Goal: Feedback & Contribution: Leave review/rating

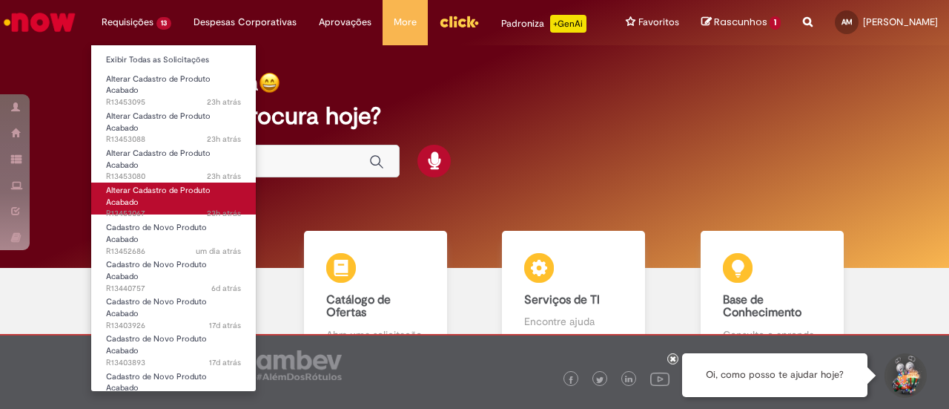
click at [157, 201] on link "Alterar Cadastro de Produto Acabado 23h atrás 23 horas atrás R13453067" at bounding box center [173, 198] width 165 height 32
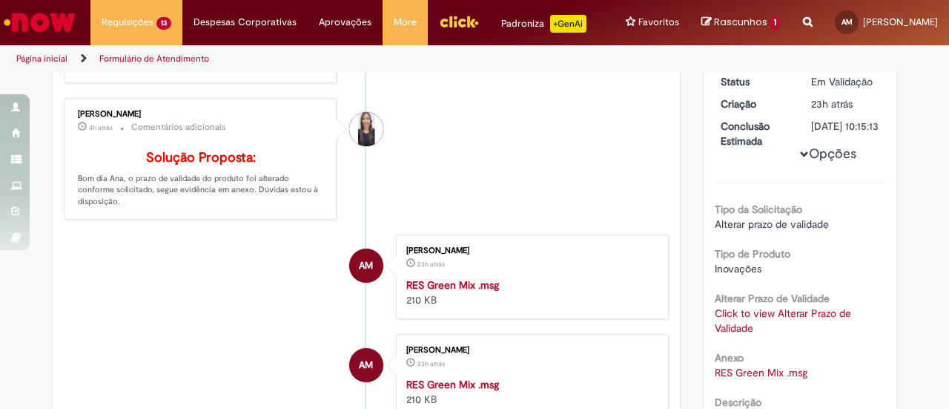
scroll to position [74, 0]
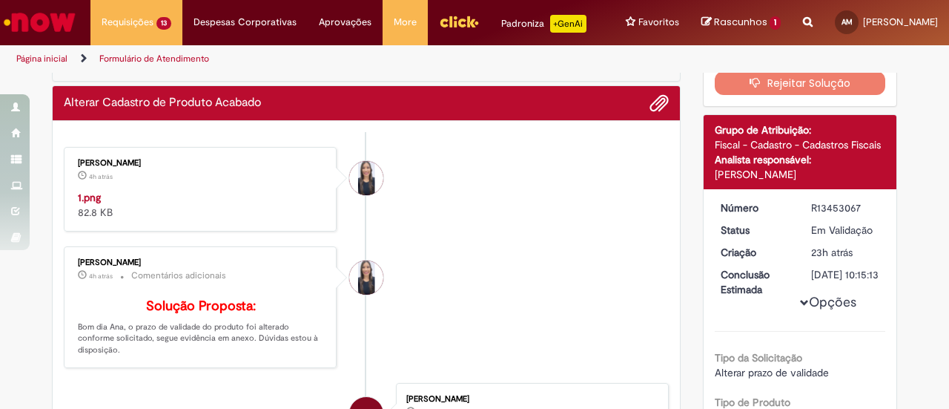
click at [183, 190] on img "Histórico de tíquete" at bounding box center [201, 190] width 247 height 0
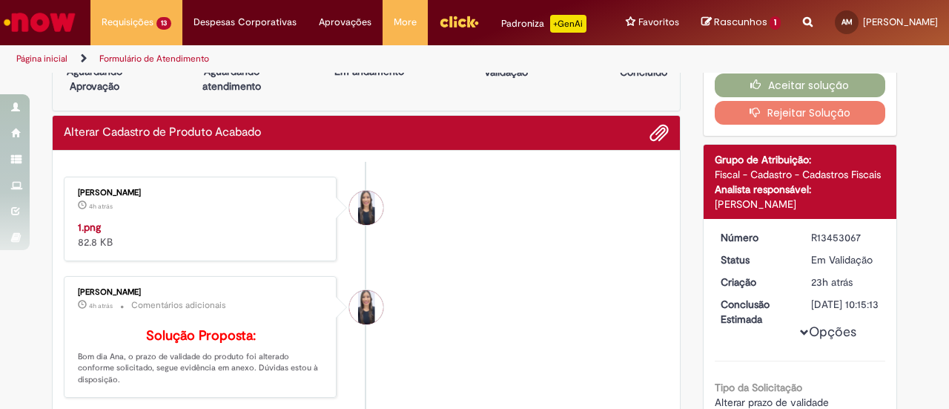
scroll to position [0, 0]
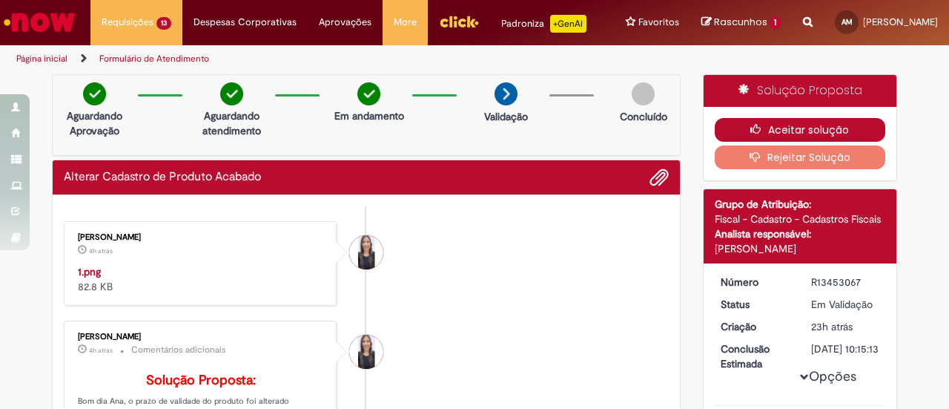
click at [731, 133] on button "Aceitar solução" at bounding box center [800, 130] width 171 height 24
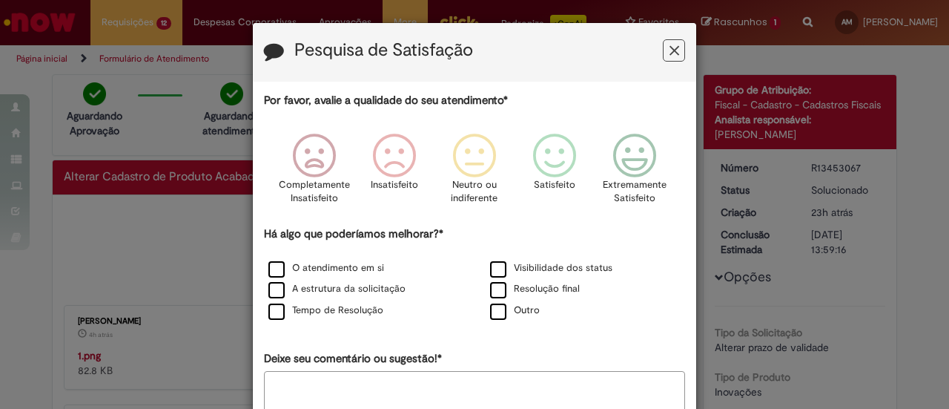
click at [461, 381] on textarea "Deixe seu comentário ou sugestão!*" at bounding box center [474, 394] width 421 height 46
click at [640, 179] on p "Extremamente Satisfeito" at bounding box center [635, 191] width 64 height 27
click at [268, 271] on label "O atendimento em si" at bounding box center [326, 268] width 116 height 14
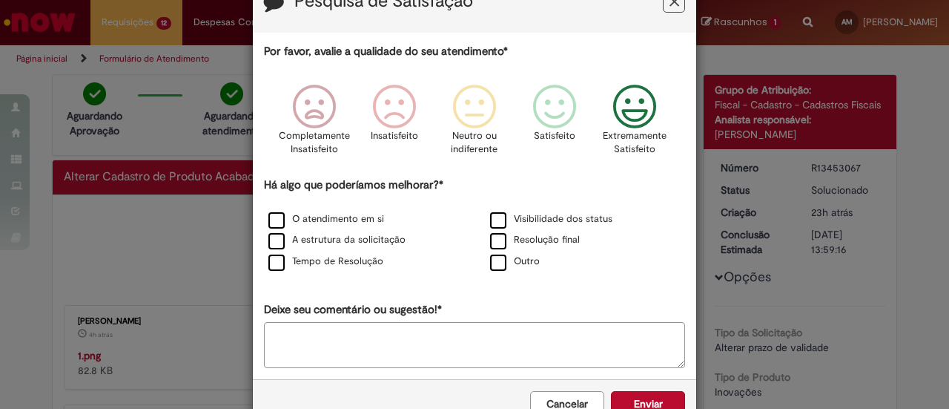
scroll to position [88, 0]
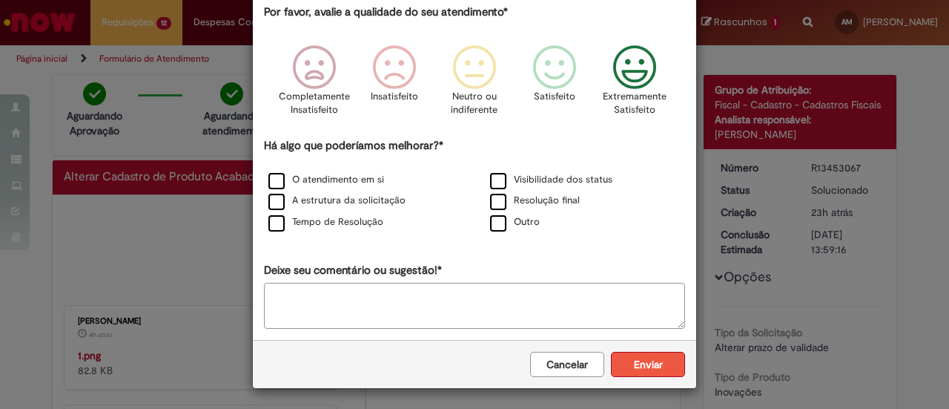
click at [638, 370] on button "Enviar" at bounding box center [648, 364] width 74 height 25
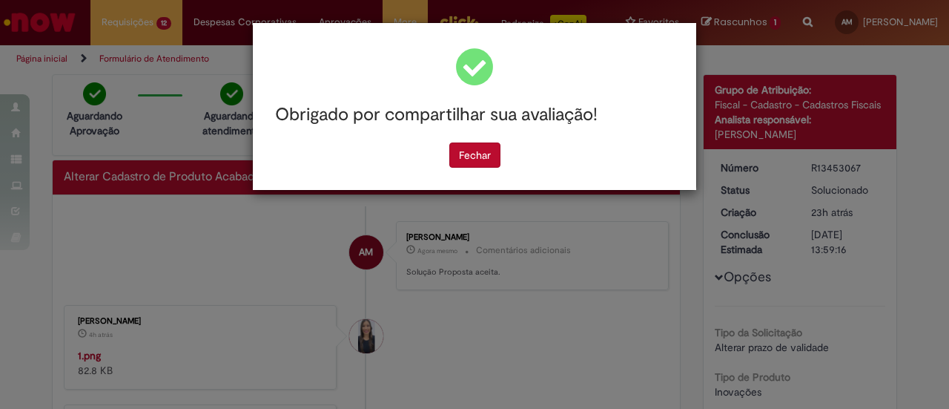
scroll to position [0, 0]
click at [473, 162] on button "Fechar" at bounding box center [474, 154] width 51 height 25
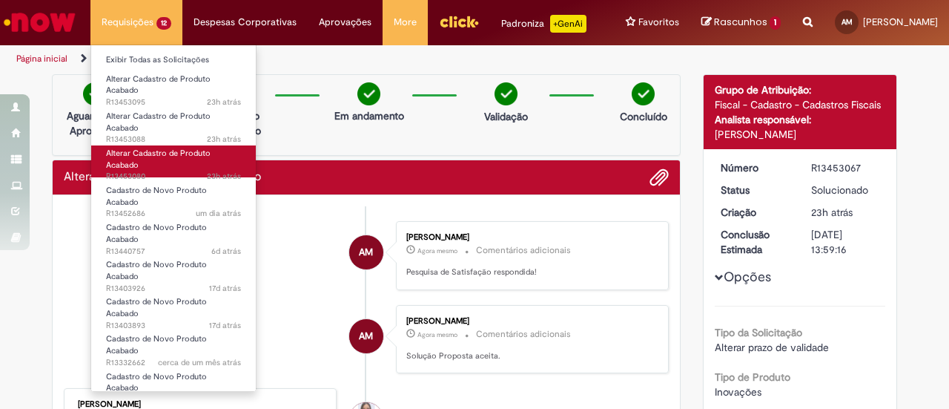
click at [153, 168] on link "Alterar Cadastro de Produto Acabado 23h atrás 23 horas atrás R13453080" at bounding box center [173, 161] width 165 height 32
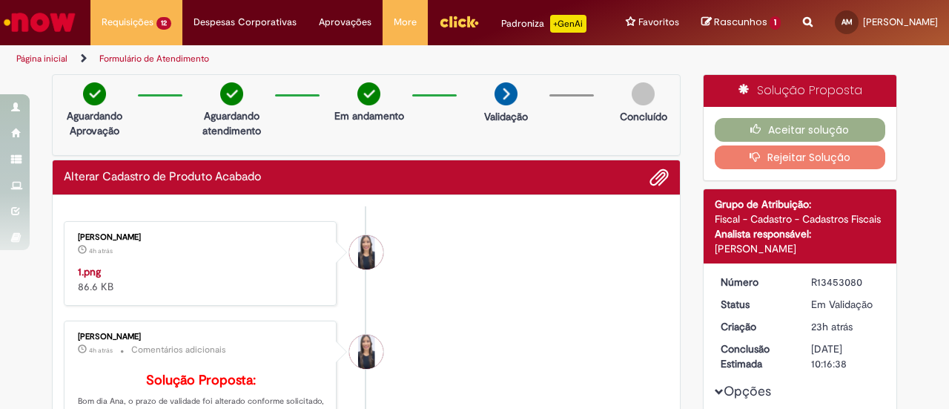
click at [209, 264] on img "Histórico de tíquete" at bounding box center [201, 264] width 247 height 0
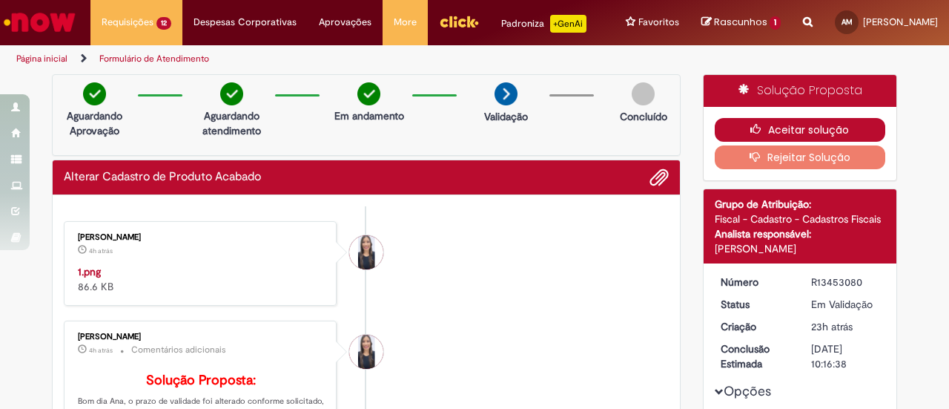
click at [771, 134] on button "Aceitar solução" at bounding box center [800, 130] width 171 height 24
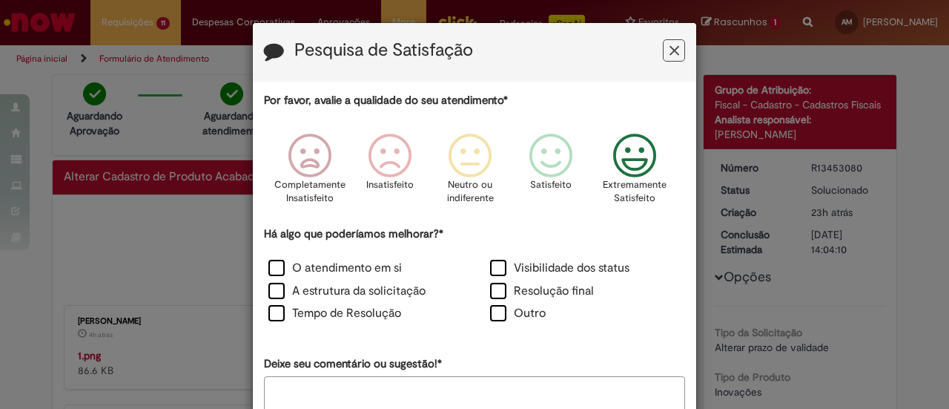
click at [635, 149] on icon "Feedback" at bounding box center [635, 155] width 56 height 44
click at [268, 265] on label "O atendimento em si" at bounding box center [334, 268] width 133 height 17
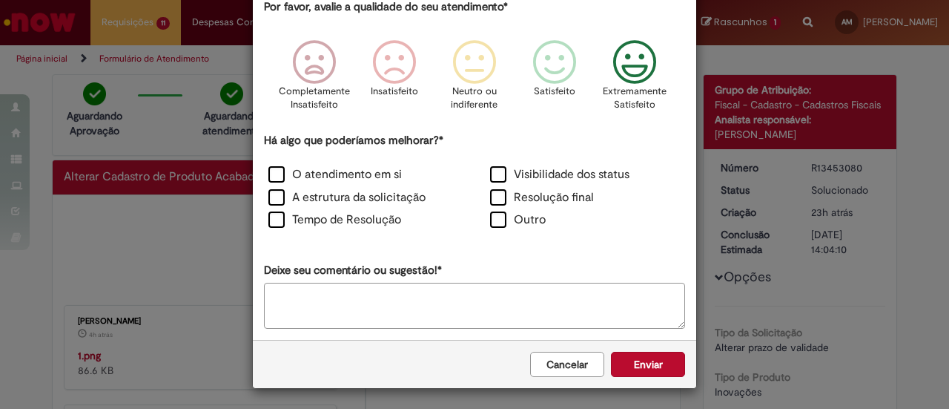
click at [646, 375] on div "Cancelar Enviar" at bounding box center [474, 364] width 443 height 48
click at [645, 366] on button "Enviar" at bounding box center [648, 364] width 74 height 25
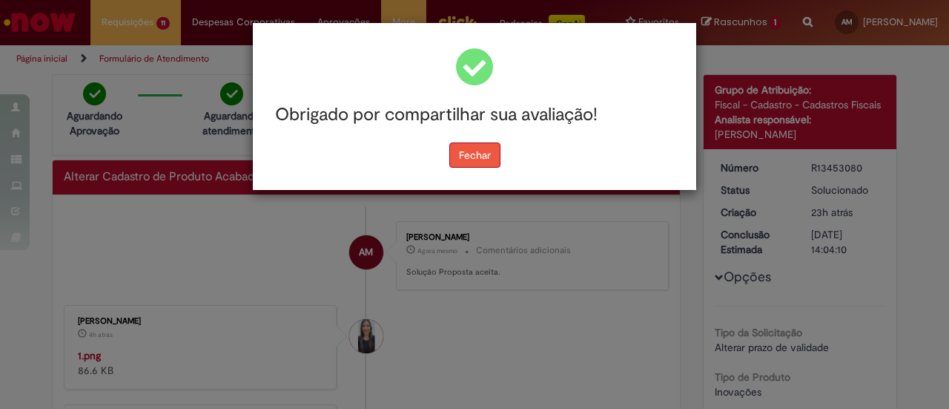
click at [463, 161] on button "Fechar" at bounding box center [474, 154] width 51 height 25
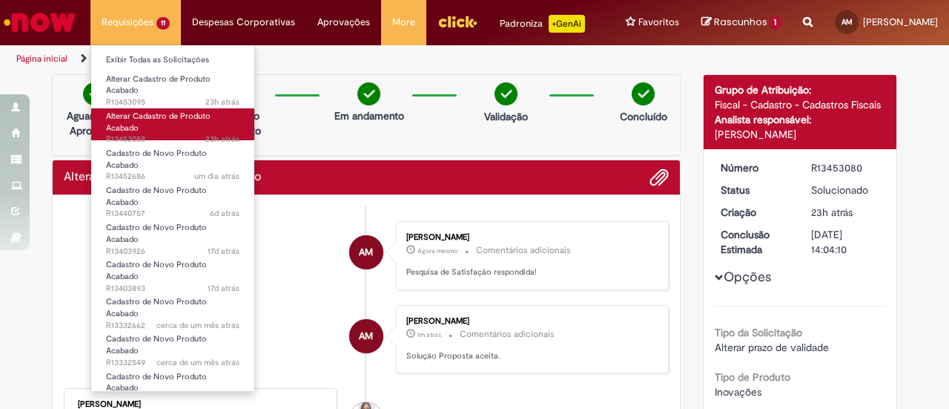
click at [151, 116] on span "Alterar Cadastro de Produto Acabado" at bounding box center [158, 121] width 105 height 23
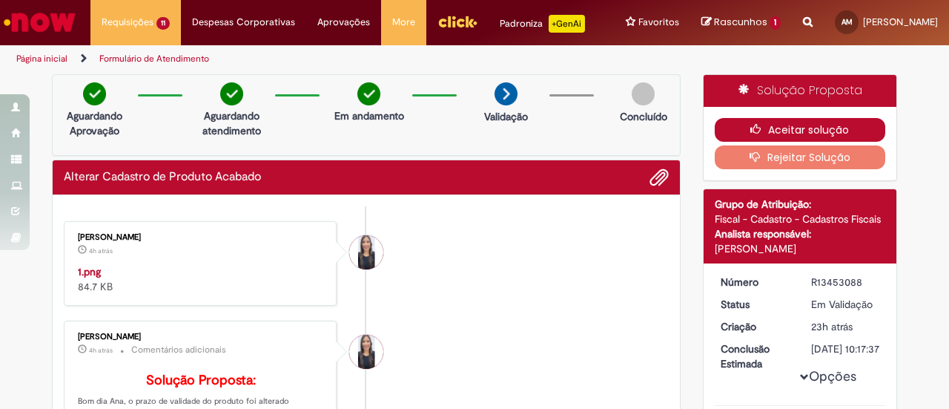
click at [756, 128] on icon "button" at bounding box center [759, 129] width 18 height 10
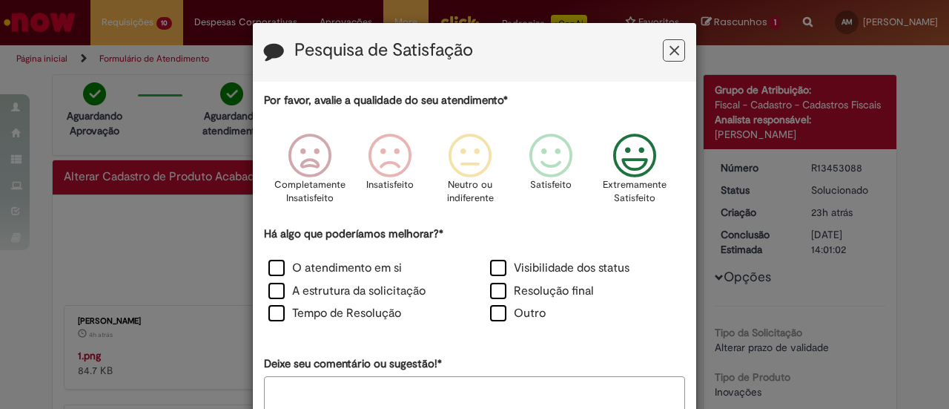
click at [633, 160] on icon "Feedback" at bounding box center [635, 155] width 56 height 44
click at [271, 272] on label "O atendimento em si" at bounding box center [334, 268] width 133 height 17
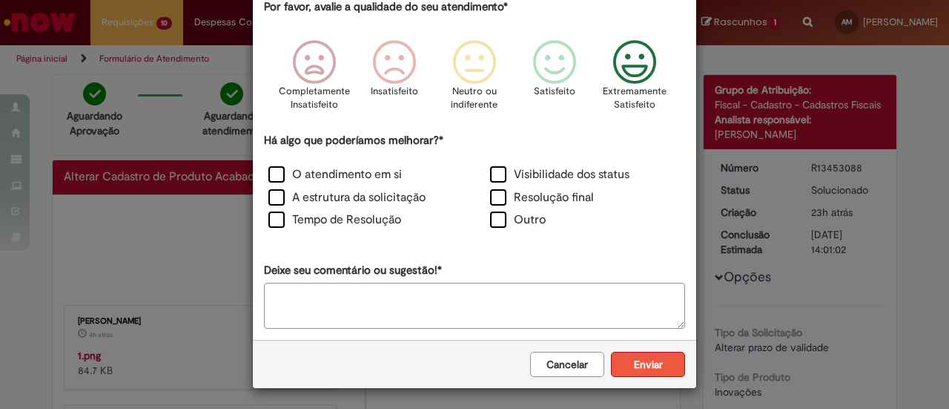
click at [627, 363] on button "Enviar" at bounding box center [648, 364] width 74 height 25
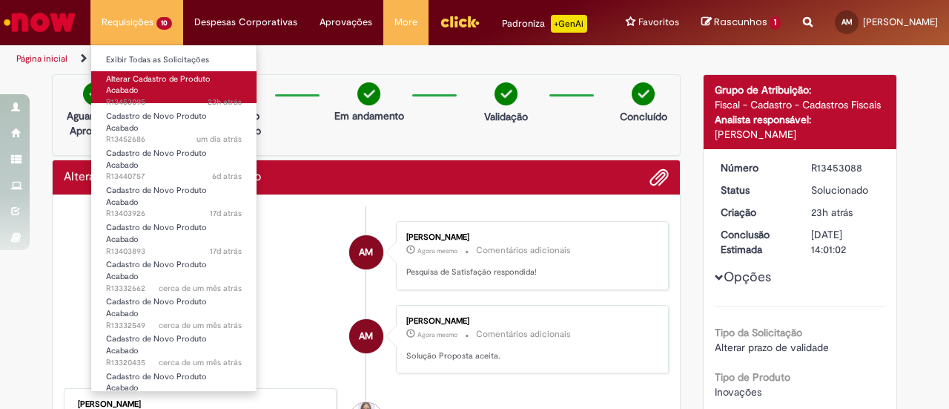
click at [156, 78] on span "Alterar Cadastro de Produto Acabado" at bounding box center [158, 84] width 105 height 23
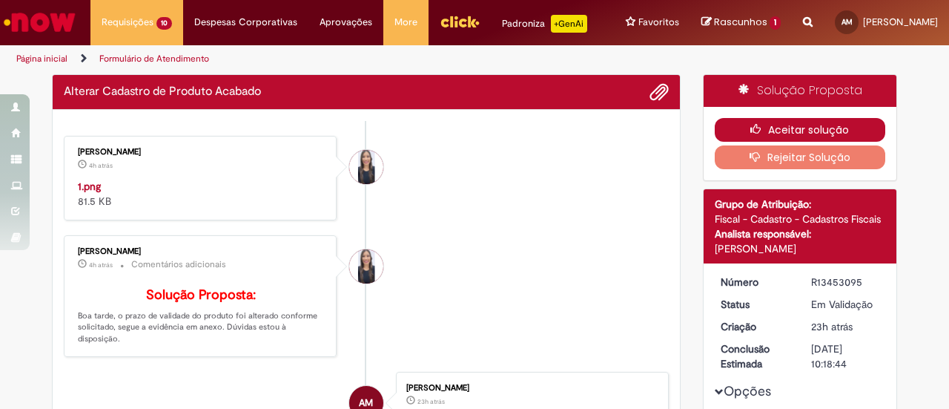
click at [801, 127] on button "Aceitar solução" at bounding box center [800, 130] width 171 height 24
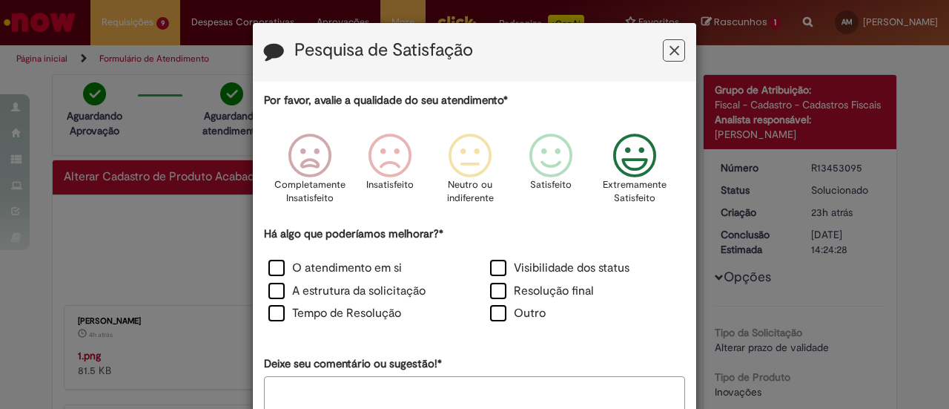
click at [632, 151] on icon "Feedback" at bounding box center [635, 155] width 56 height 44
click at [274, 263] on label "O atendimento em si" at bounding box center [334, 268] width 133 height 17
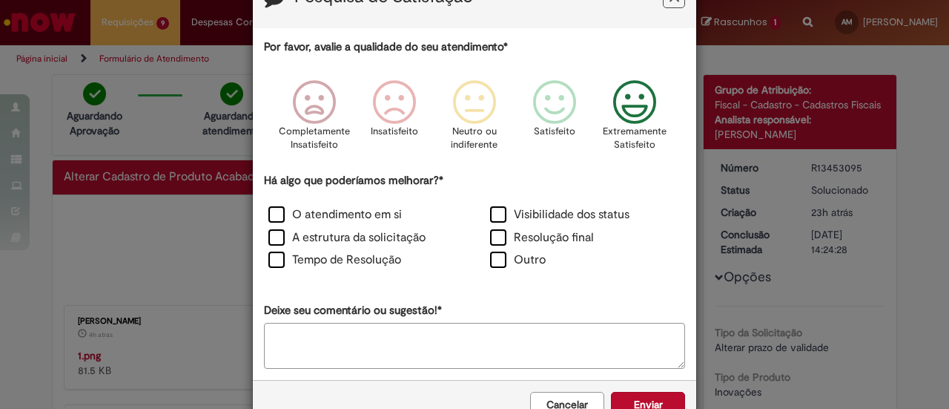
scroll to position [93, 0]
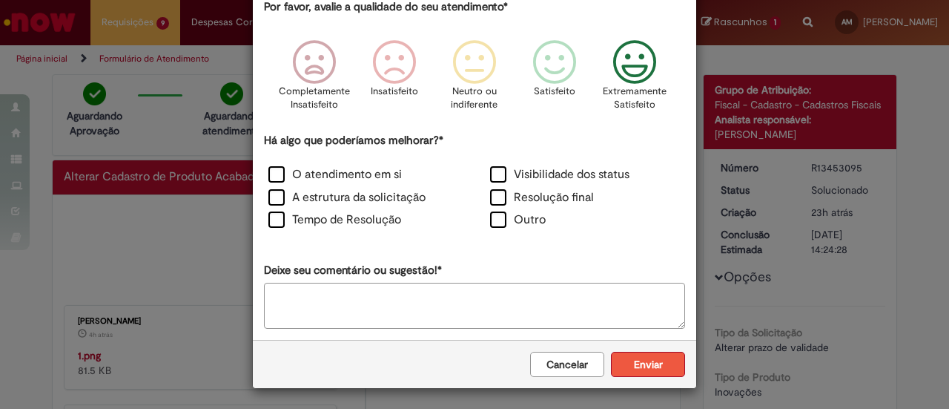
click at [631, 367] on button "Enviar" at bounding box center [648, 364] width 74 height 25
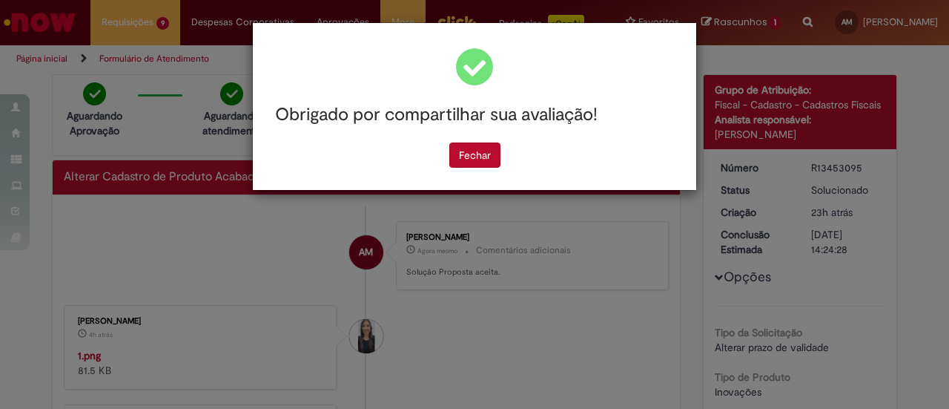
scroll to position [0, 0]
click at [474, 146] on div "Obrigado por compartilhar sua avaliação! [GEOGRAPHIC_DATA]" at bounding box center [474, 106] width 443 height 167
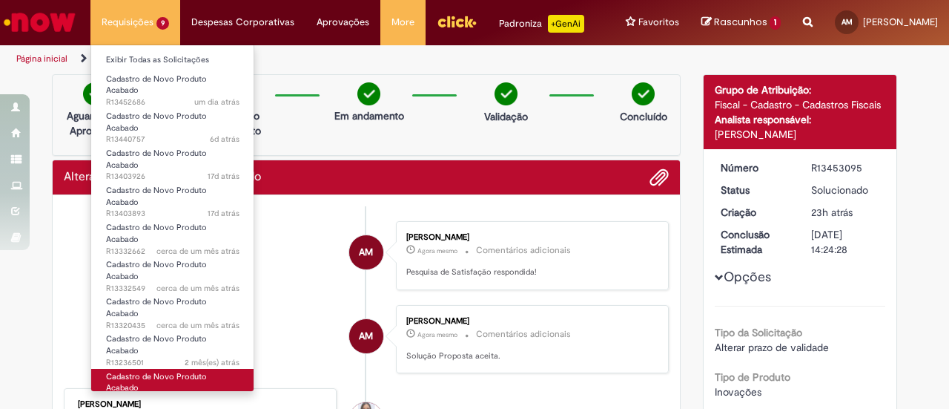
click at [129, 371] on span "Cadastro de Novo Produto Acabado" at bounding box center [156, 382] width 101 height 23
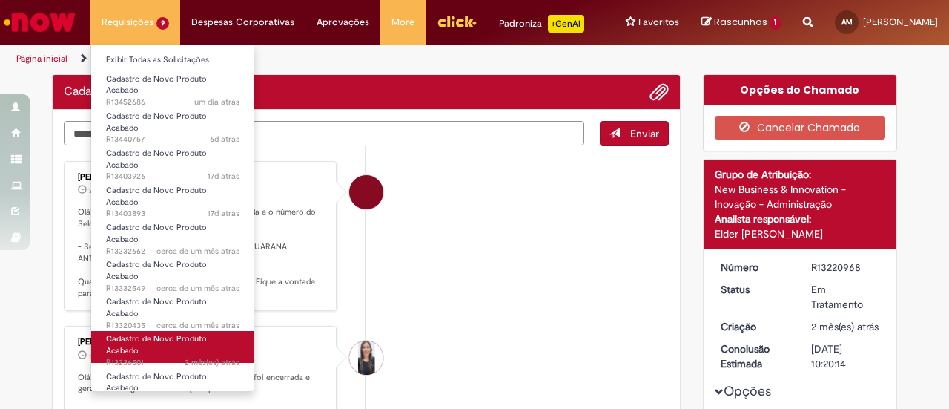
click at [135, 357] on span "2 mês(es) atrás 2 meses atrás R13236501" at bounding box center [172, 363] width 133 height 12
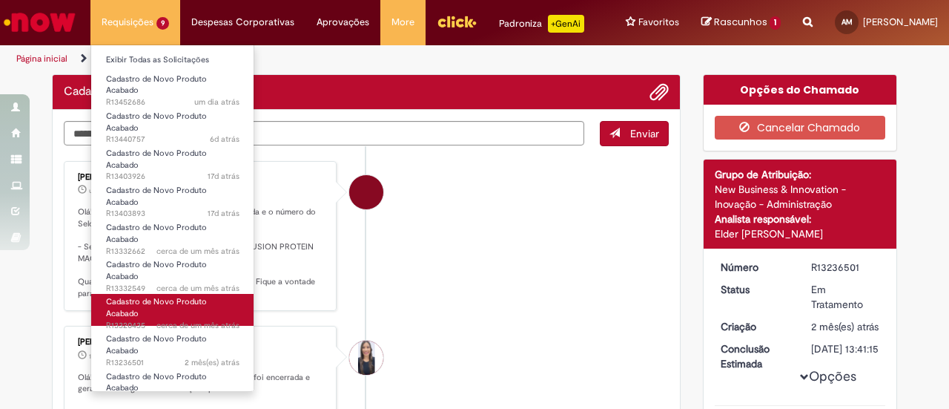
click at [142, 294] on link "Cadastro de Novo Produto Acabado cerca de um mês atrás cerca de um mês atrás R1…" at bounding box center [172, 310] width 163 height 32
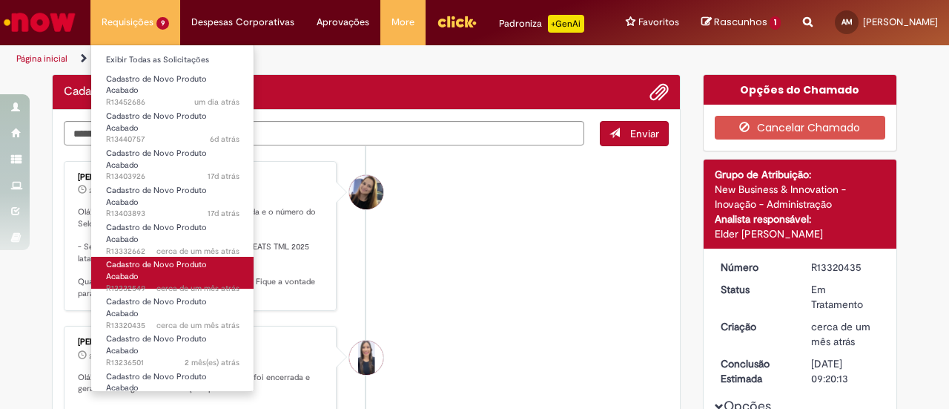
click at [150, 283] on span "cerca de um mês atrás cerca de um mês atrás R13332549" at bounding box center [172, 289] width 133 height 12
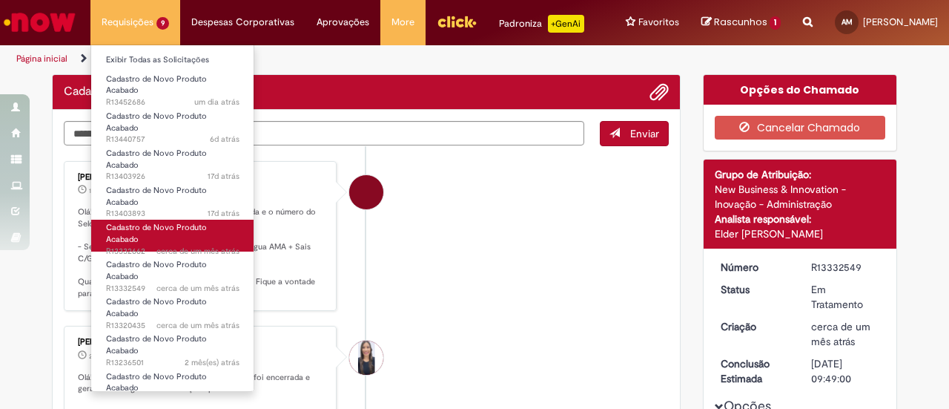
click at [148, 245] on span "cerca de um mês atrás cerca de um mês atrás R13332662" at bounding box center [172, 251] width 133 height 12
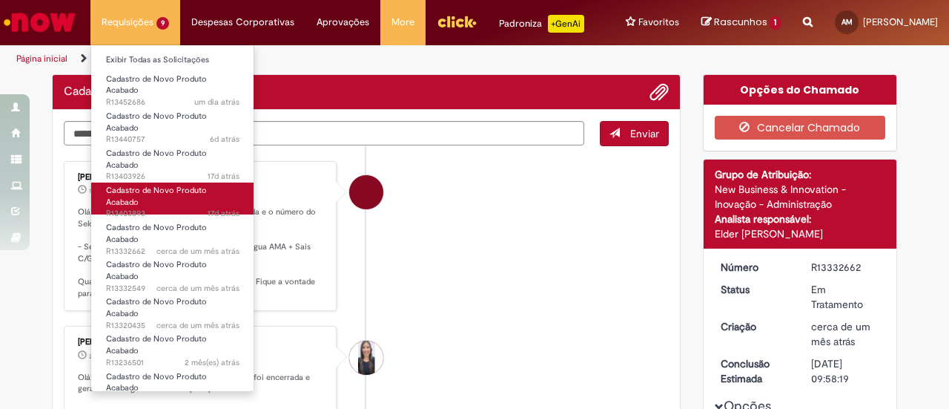
click at [159, 208] on span "17d atrás 17 dias atrás R13403893" at bounding box center [172, 214] width 133 height 12
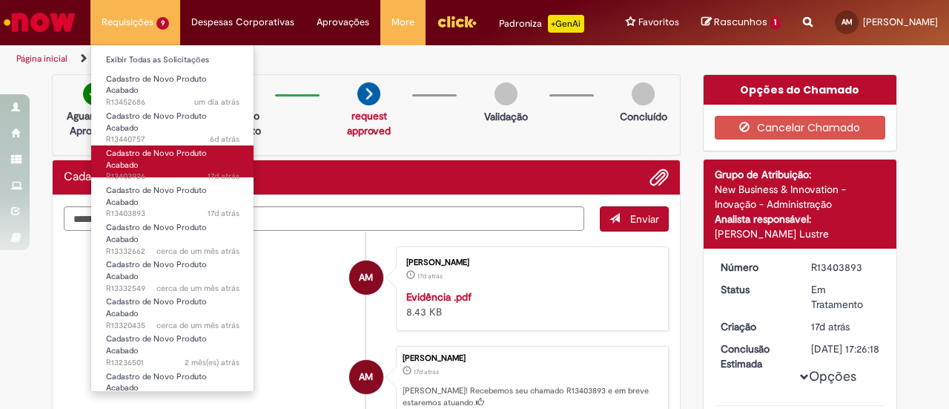
click at [179, 148] on span "Cadastro de Novo Produto Acabado" at bounding box center [156, 159] width 101 height 23
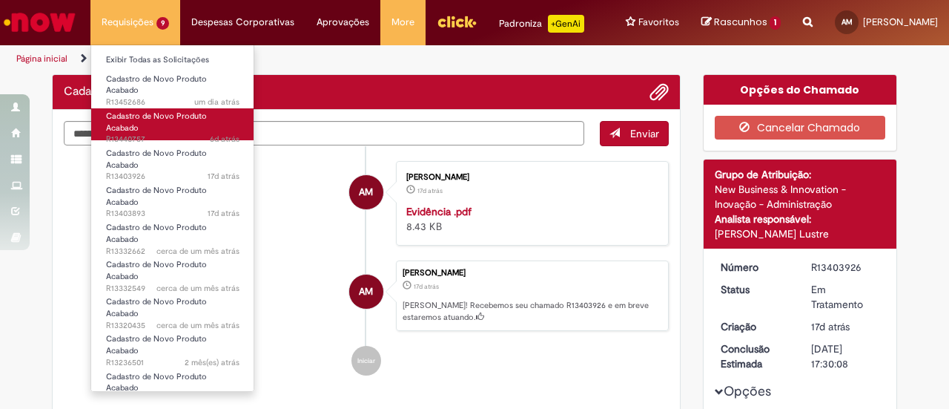
click at [187, 133] on span "6d atrás 6 dias atrás R13440757" at bounding box center [172, 139] width 133 height 12
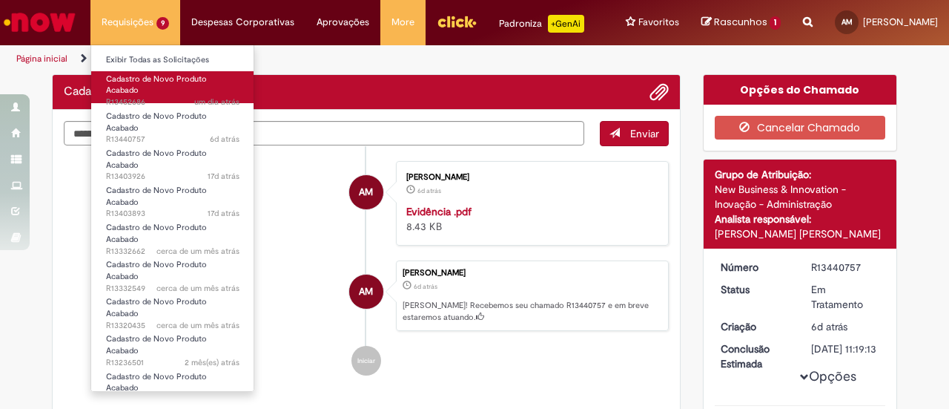
click at [176, 78] on span "Cadastro de Novo Produto Acabado" at bounding box center [156, 84] width 101 height 23
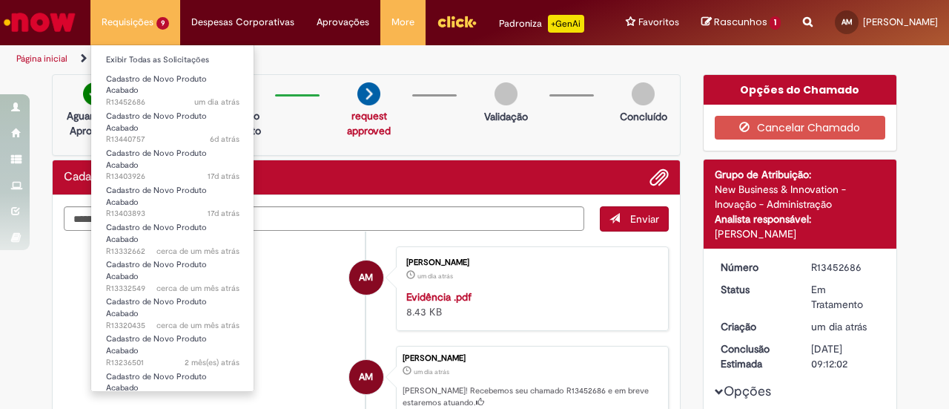
click at [164, 214] on li "Cadastro de Novo Produto Acabado cerca de um mês atrás cerca de um mês atrás R1…" at bounding box center [172, 232] width 163 height 37
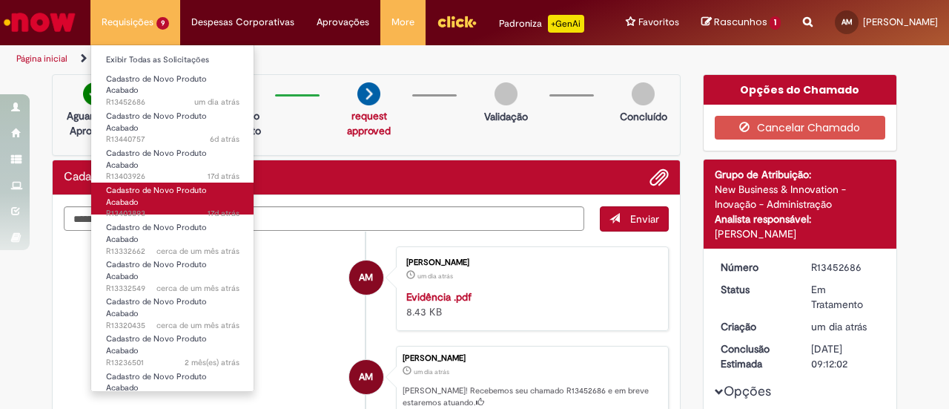
click at [162, 208] on span "17d atrás 17 dias atrás R13403893" at bounding box center [172, 214] width 133 height 12
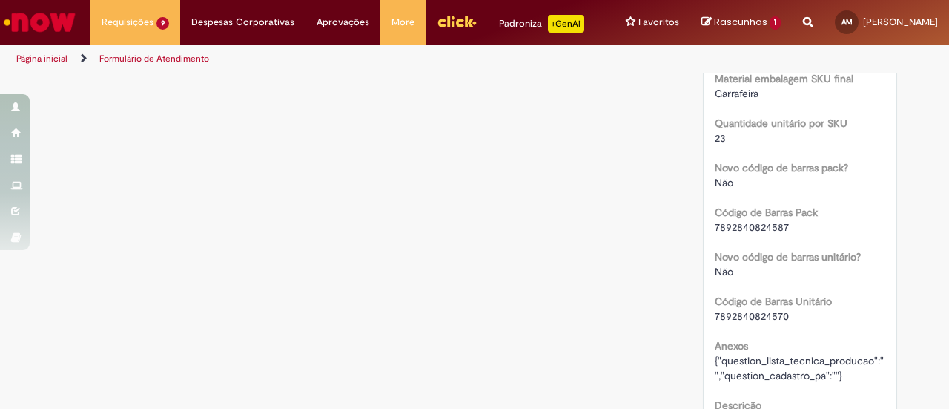
scroll to position [1271, 0]
